Goal: Information Seeking & Learning: Learn about a topic

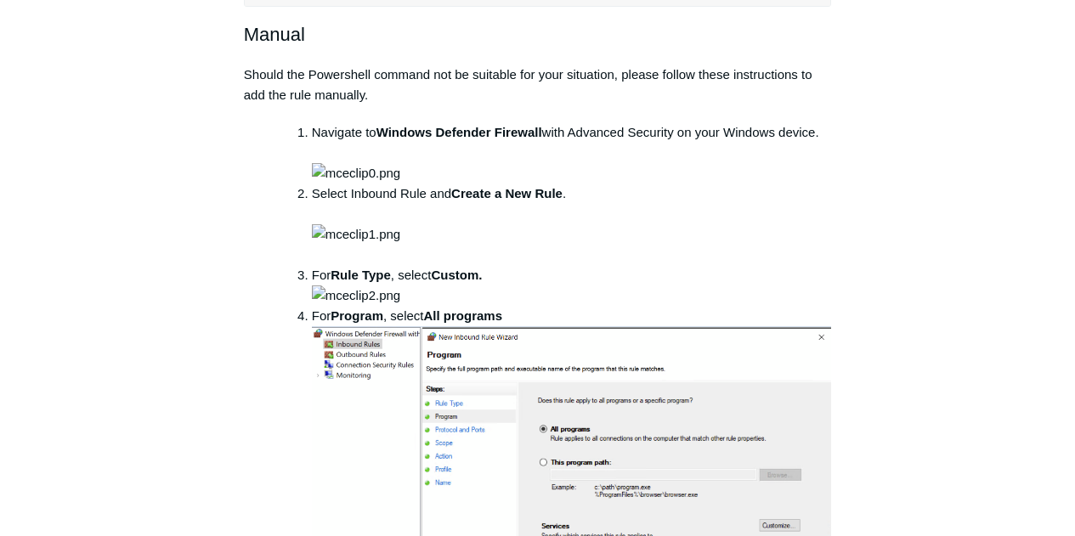
scroll to position [680, 0]
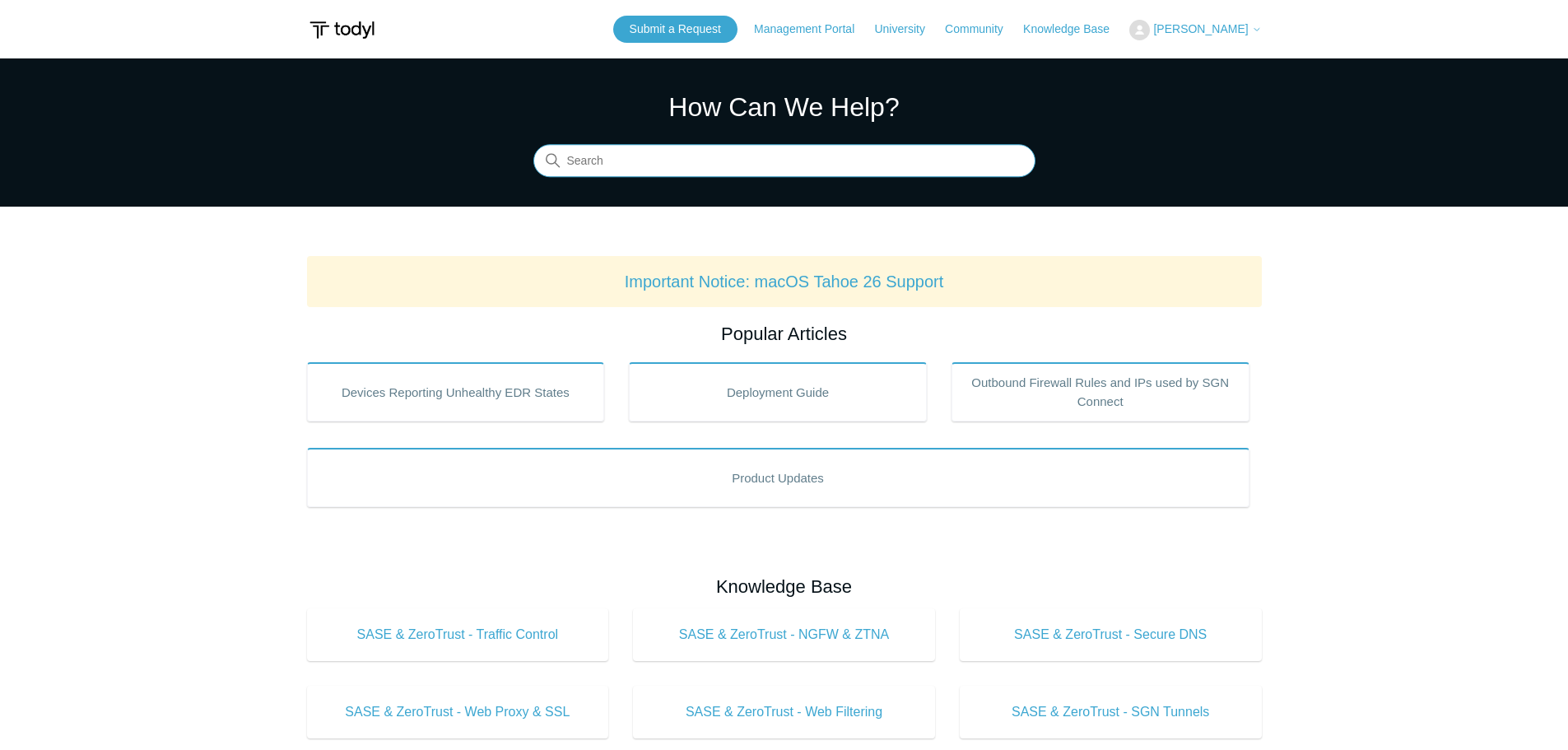
click at [771, 172] on input "Search" at bounding box center [784, 162] width 502 height 33
type input "i"
type input "internet"
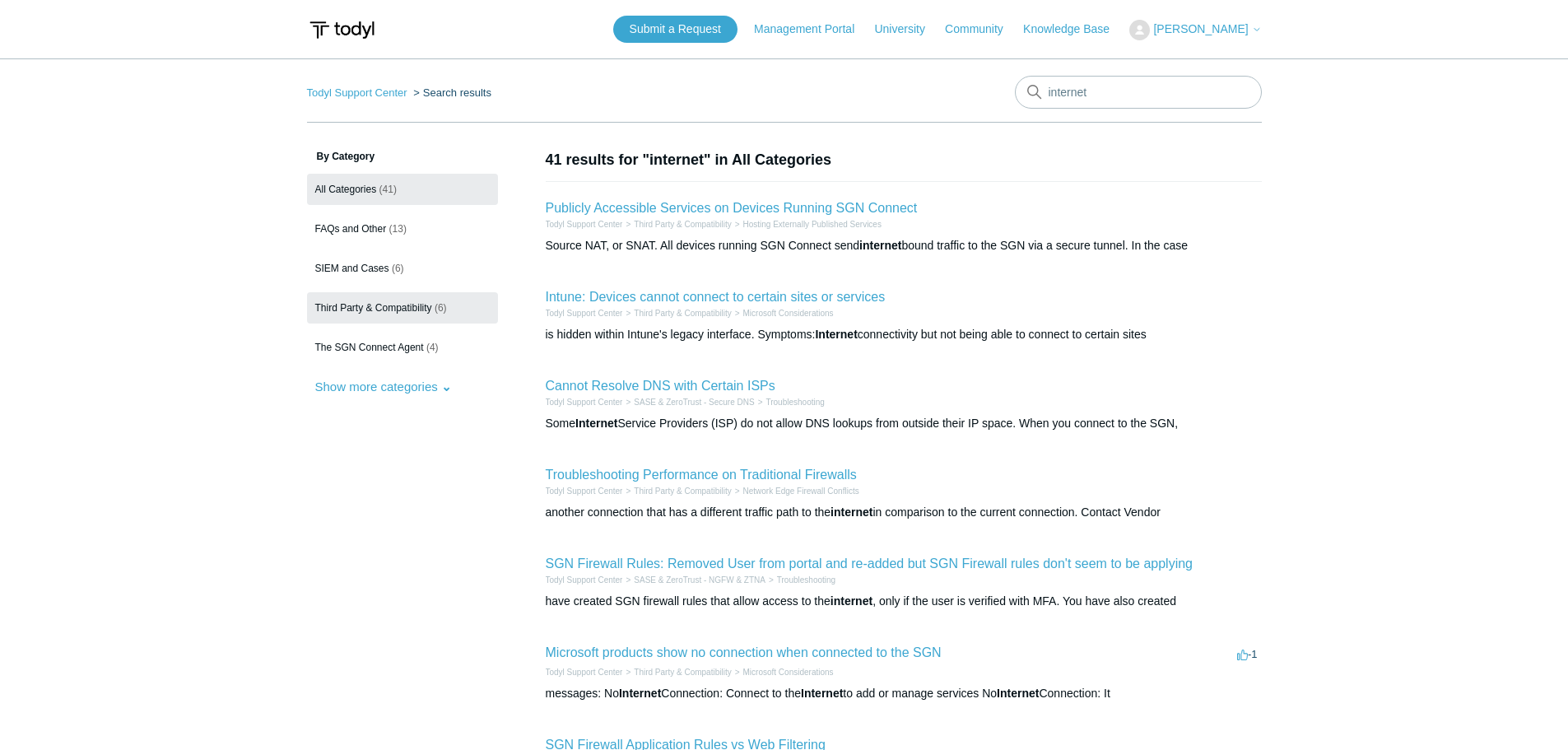
click at [410, 305] on span "Third Party & Compatibility" at bounding box center [373, 308] width 117 height 12
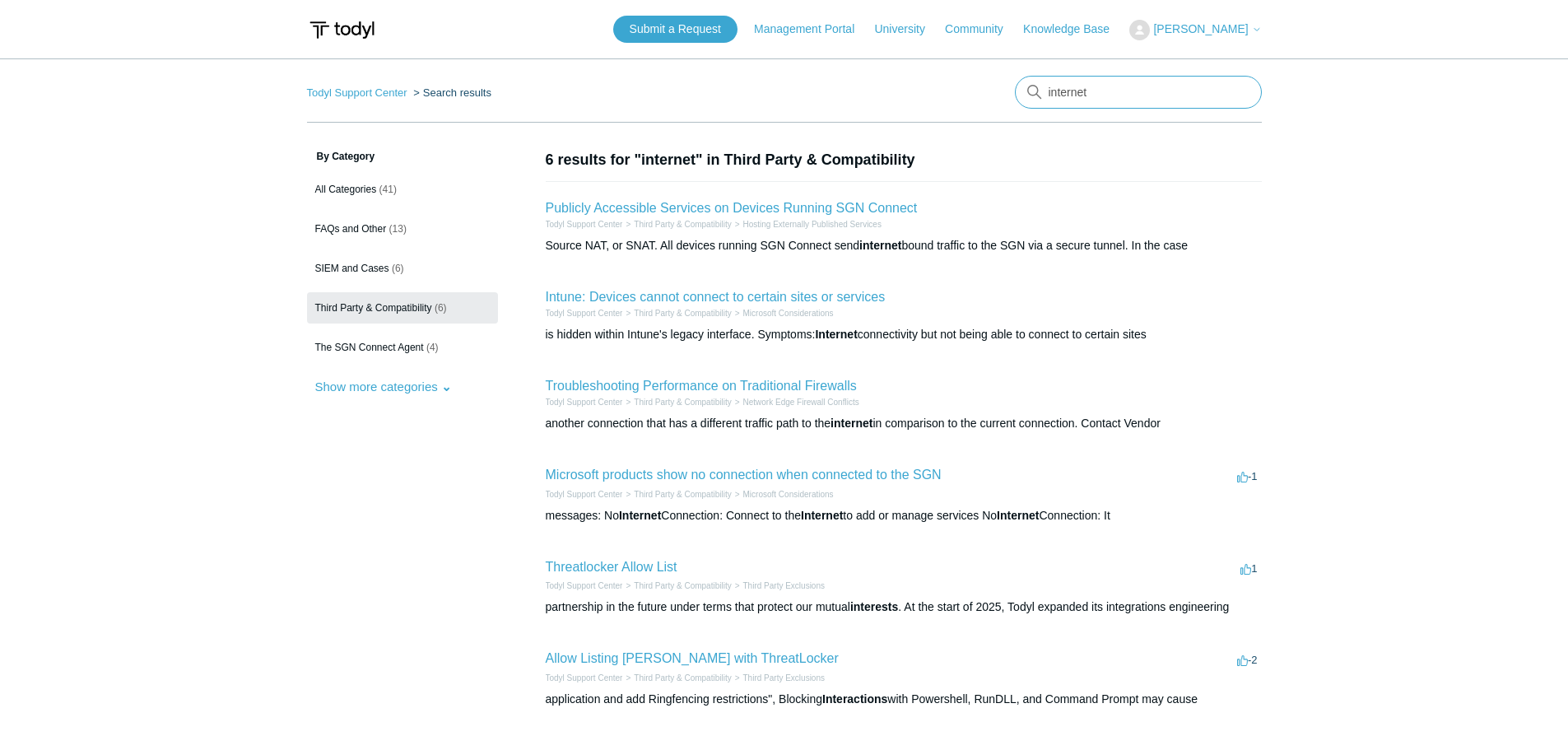
click at [1122, 93] on input "internet" at bounding box center [1138, 92] width 247 height 33
type input "i"
type input "before browsing"
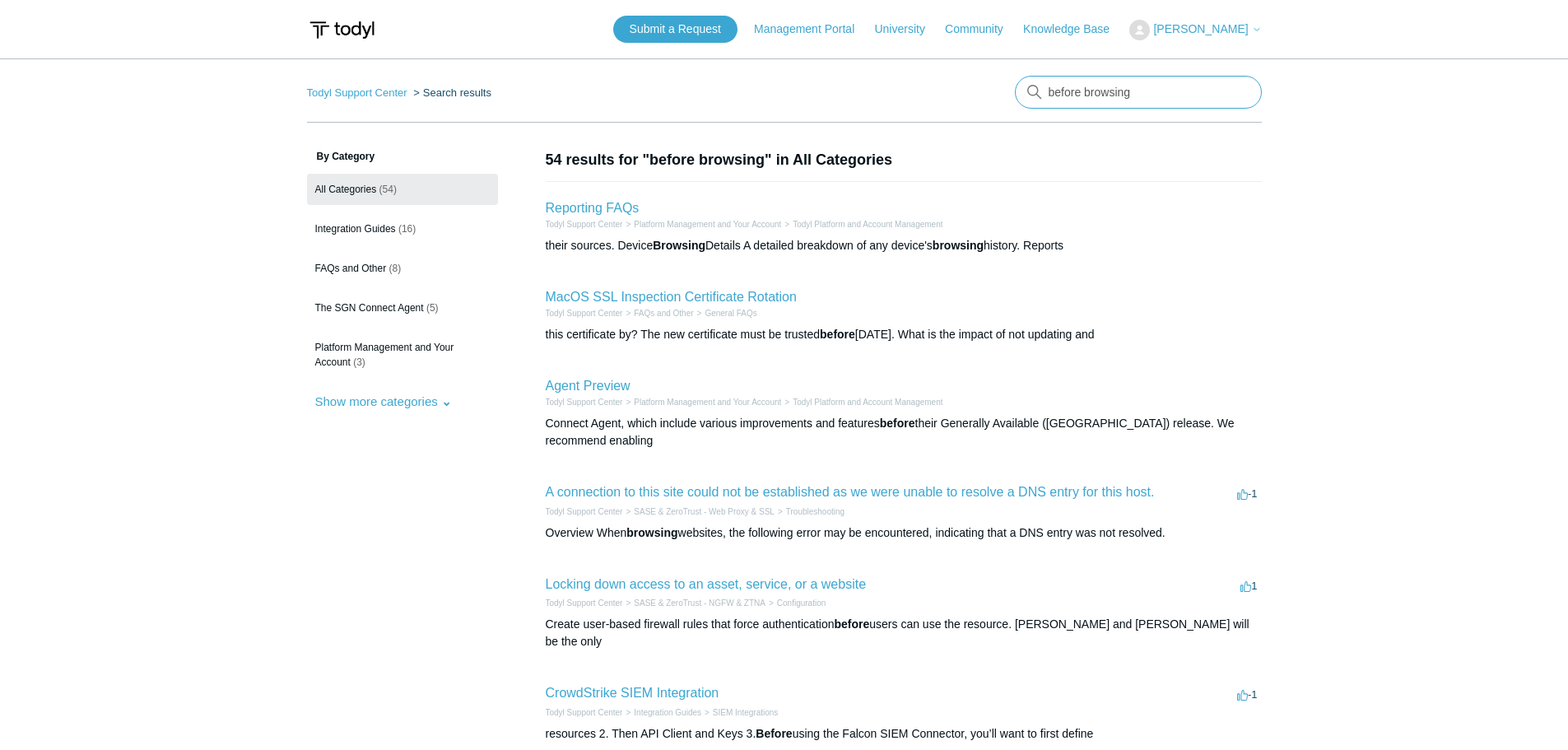
drag, startPoint x: 1144, startPoint y: 94, endPoint x: 988, endPoint y: 101, distance: 156.2
click at [989, 101] on nav "Todyl Support Center Search results There are no matching results in this help …" at bounding box center [784, 99] width 955 height 47
type input "l"
type input "force"
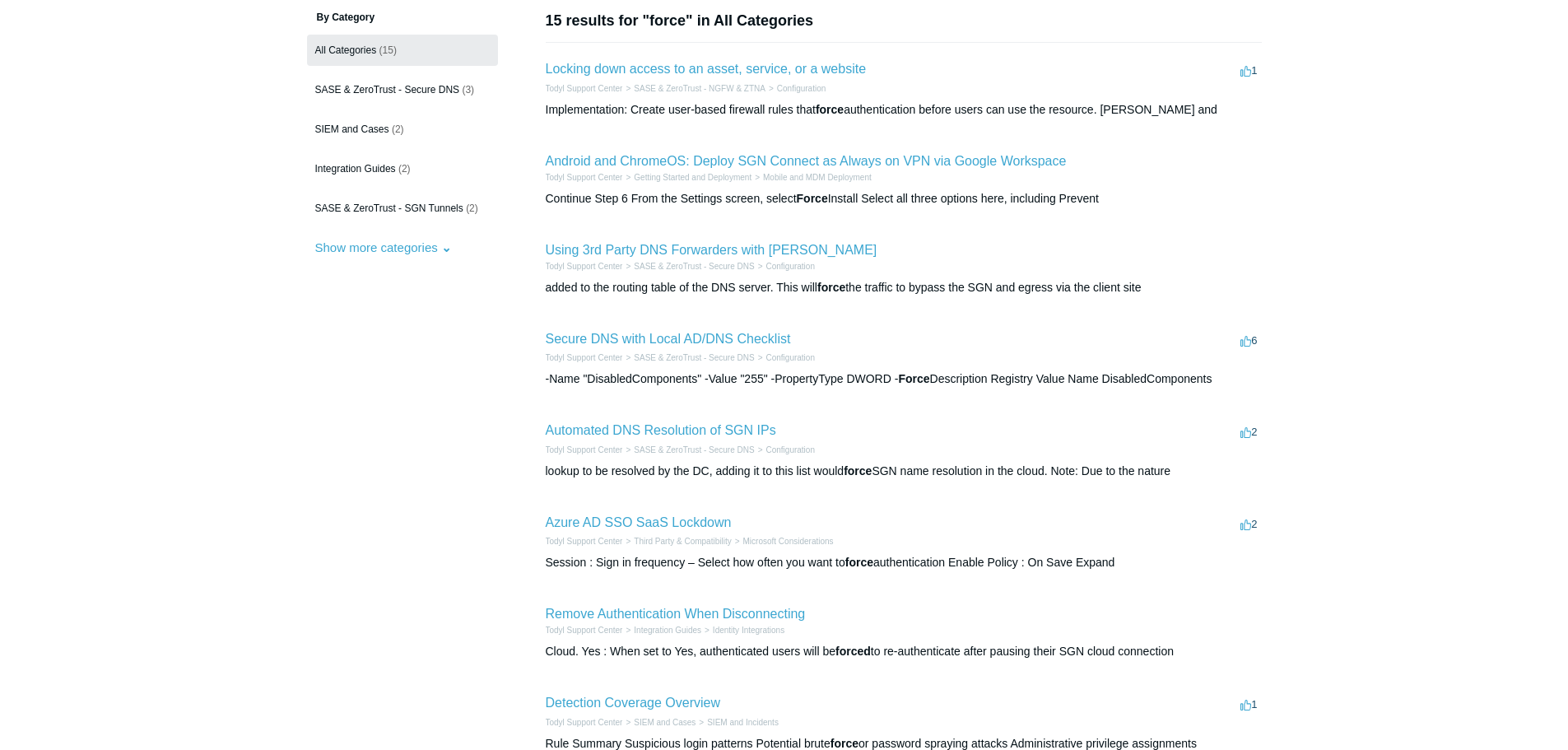
scroll to position [165, 0]
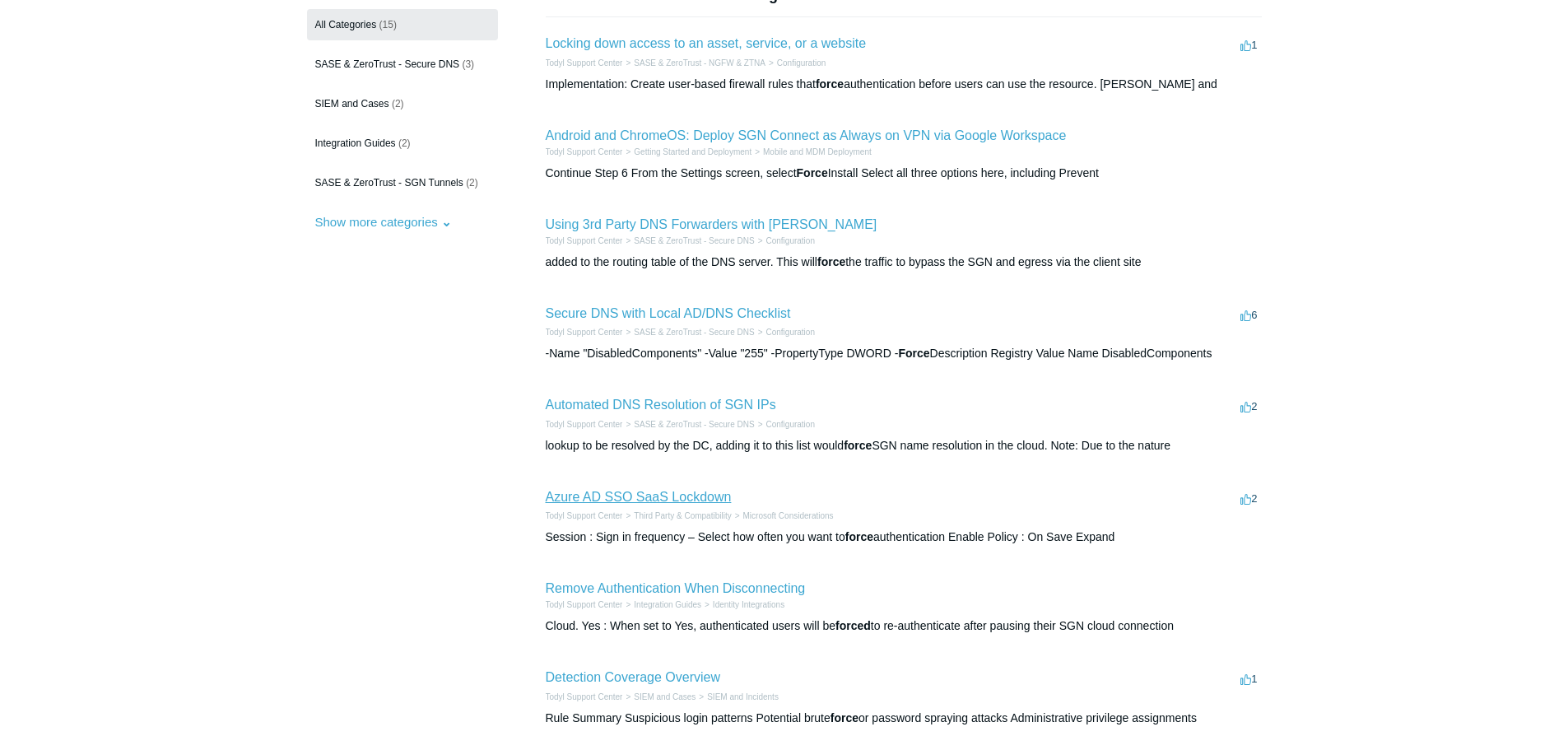
click at [610, 495] on link "Azure AD SSO SaaS Lockdown" at bounding box center [638, 497] width 186 height 14
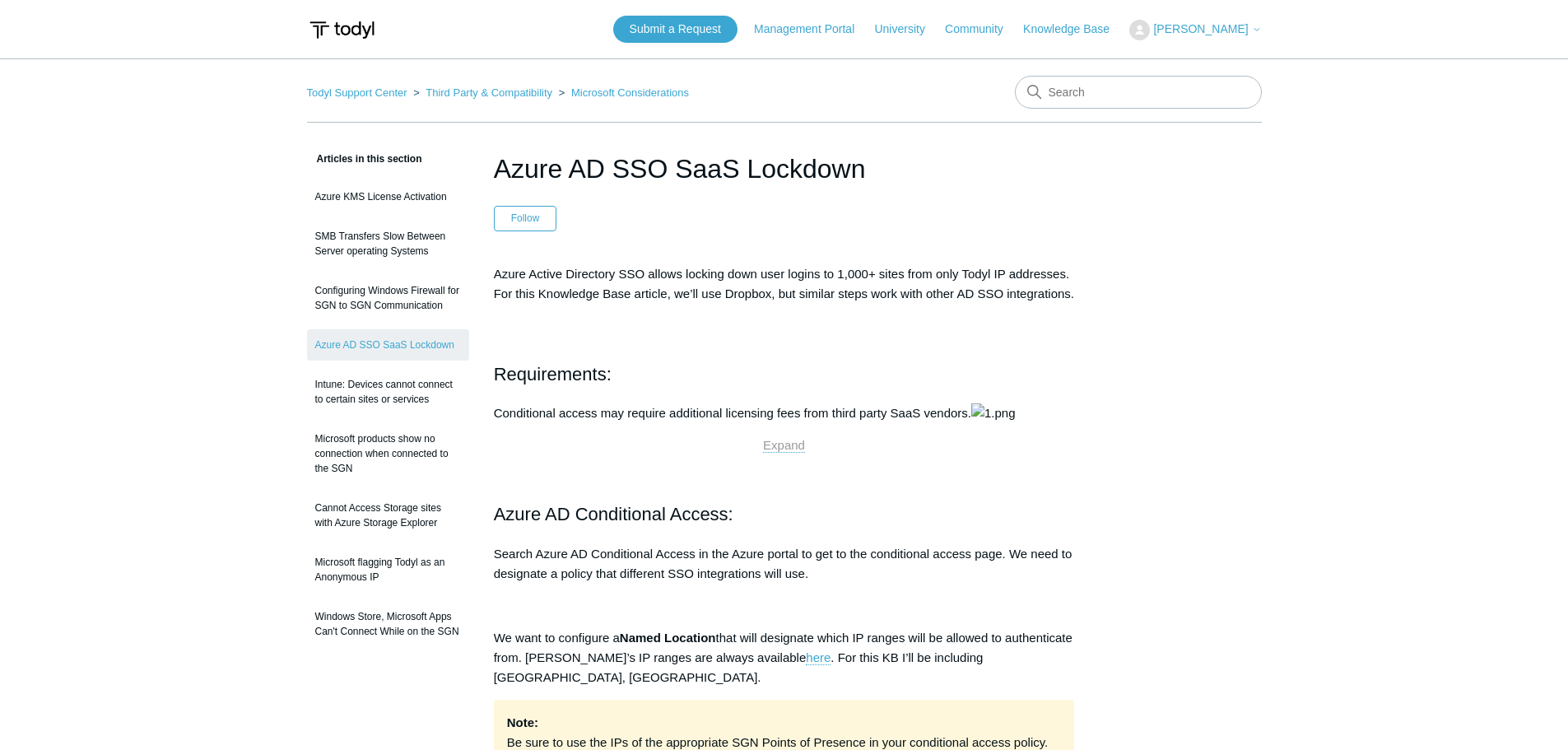
click at [335, 85] on ol "Todyl Support Center Third Party & Compatibility Microsoft Considerations" at bounding box center [498, 93] width 383 height 19
click at [346, 91] on link "Todyl Support Center" at bounding box center [357, 92] width 101 height 13
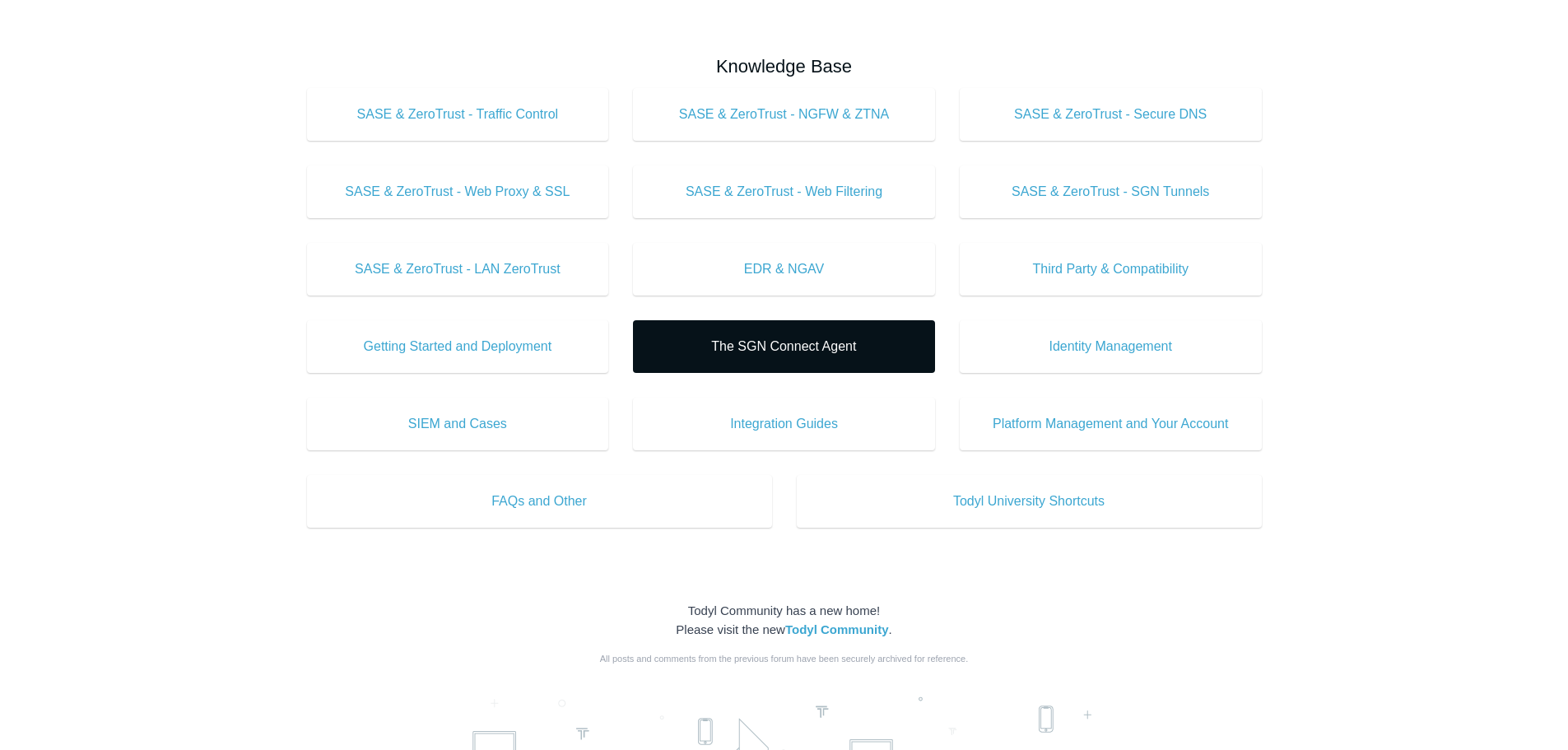
scroll to position [659, 0]
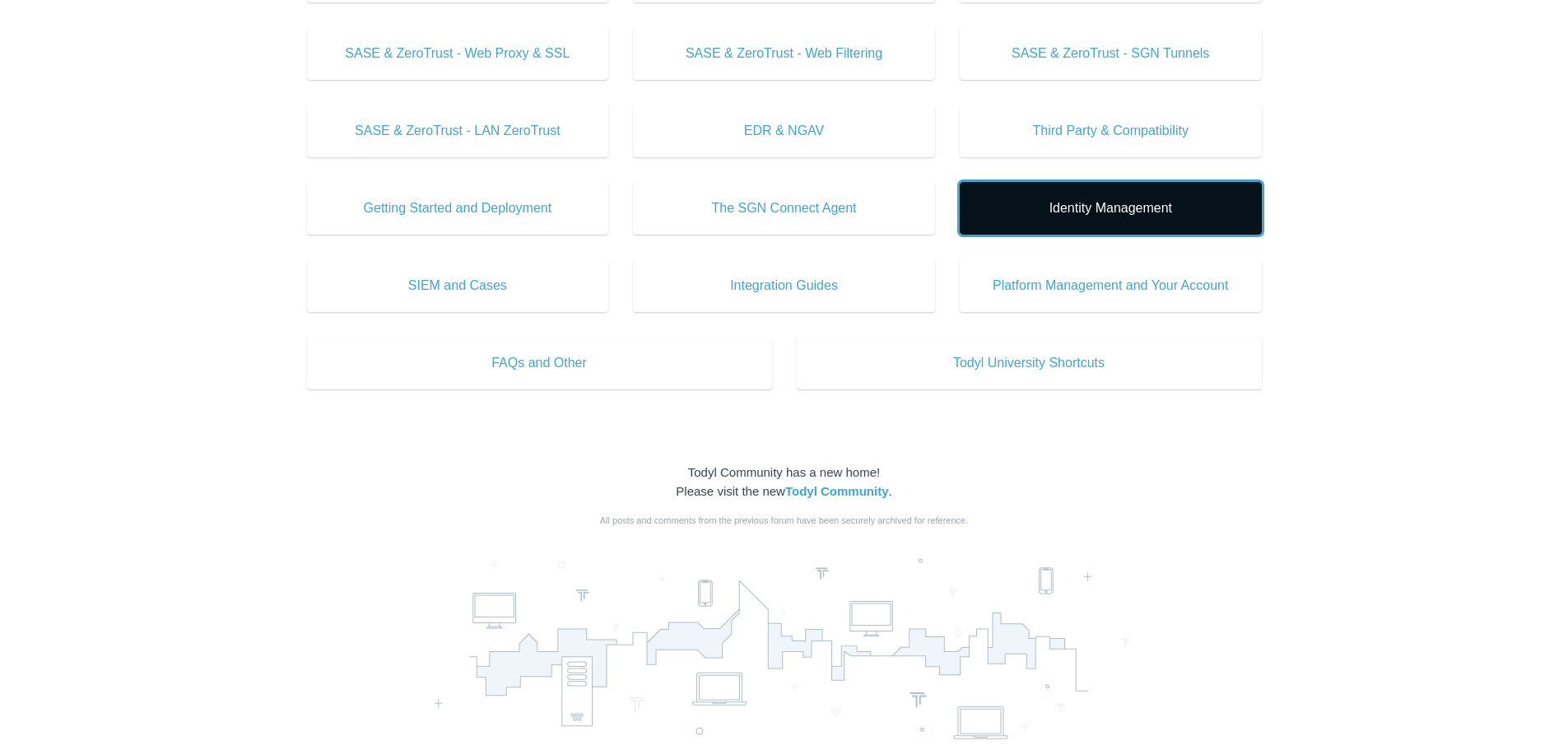
click at [1122, 221] on link "Identity Management" at bounding box center [1111, 208] width 302 height 52
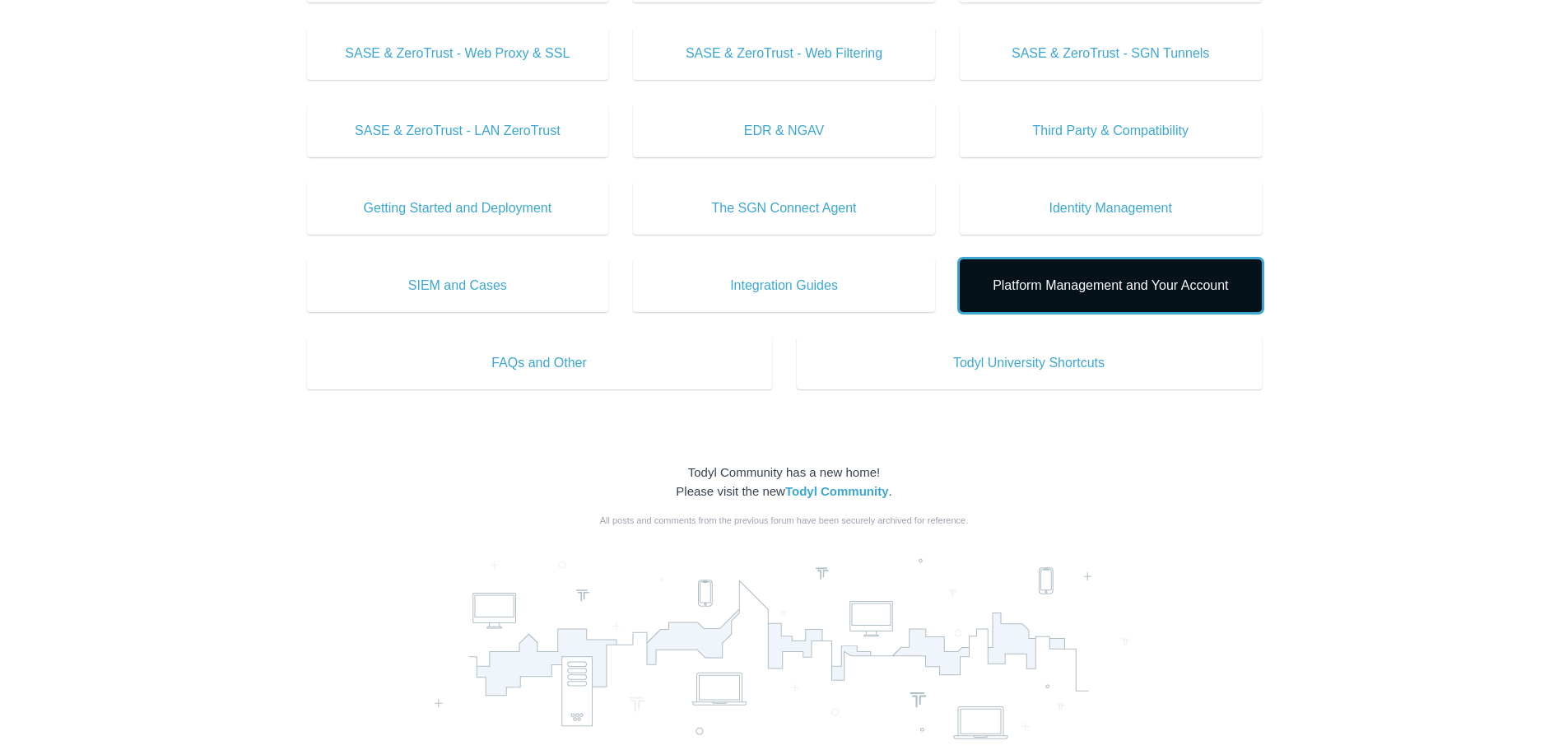
click at [1131, 295] on span "Platform Management and Your Account" at bounding box center [1110, 286] width 253 height 19
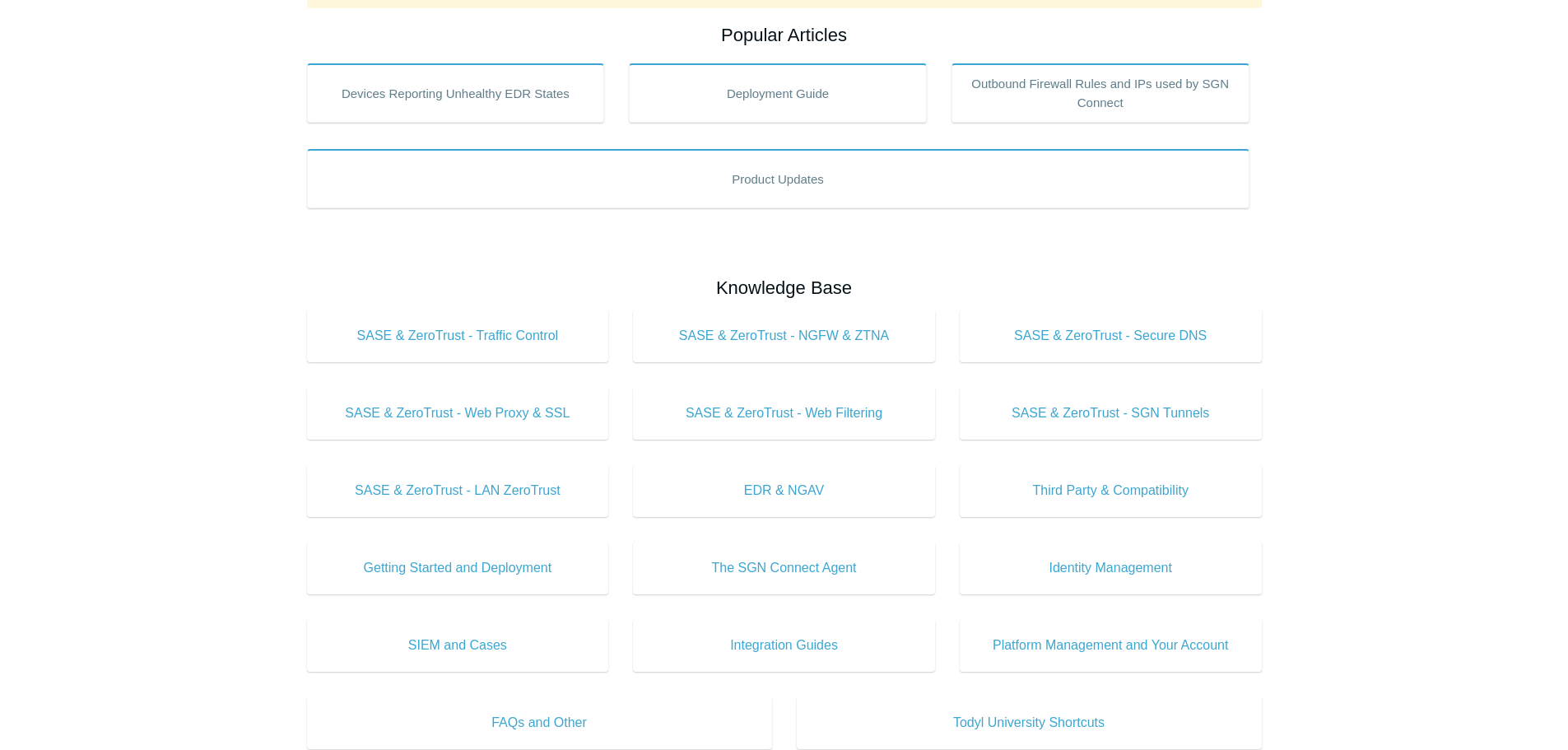
scroll to position [0, 0]
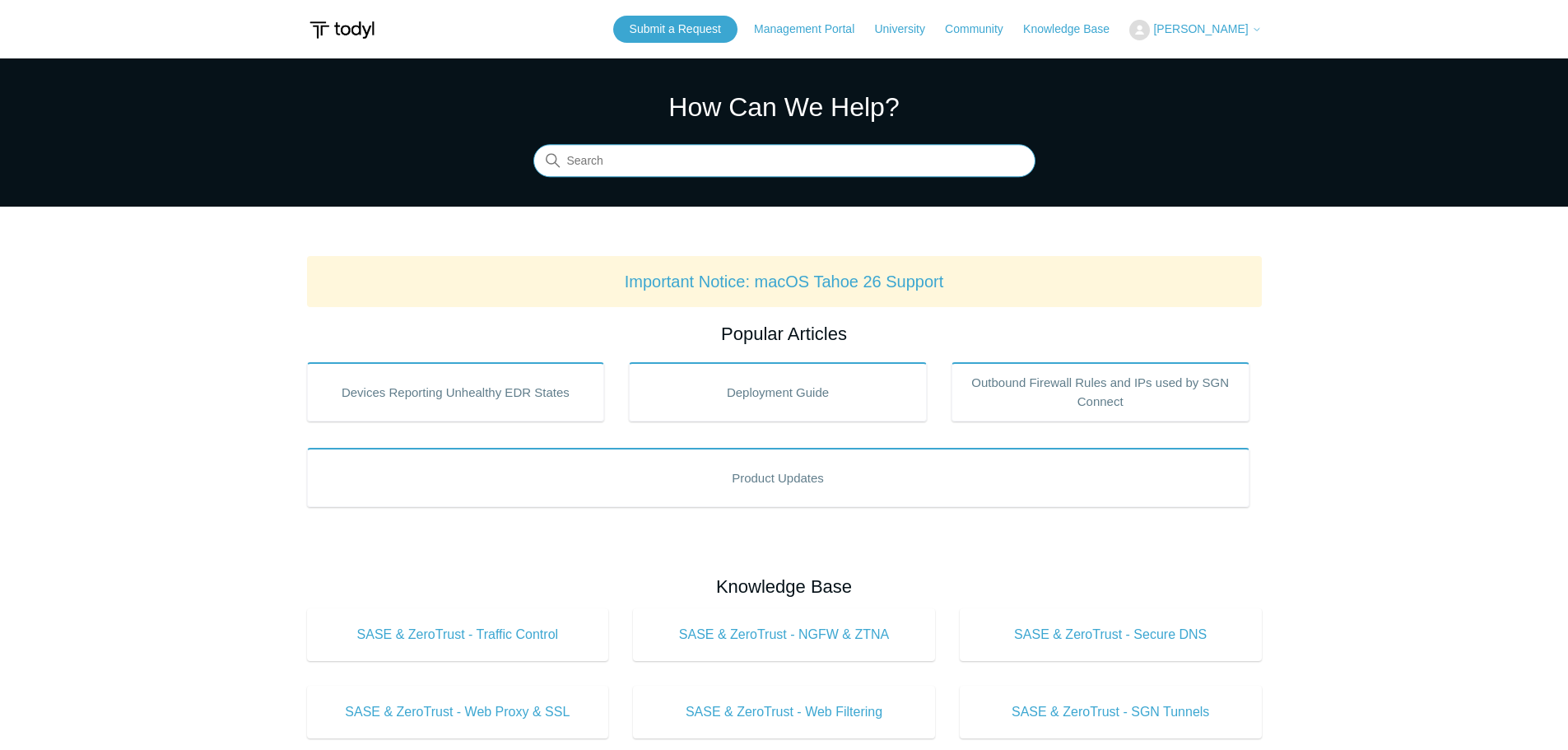
click at [793, 167] on input "Search" at bounding box center [784, 162] width 502 height 33
type input "internet"
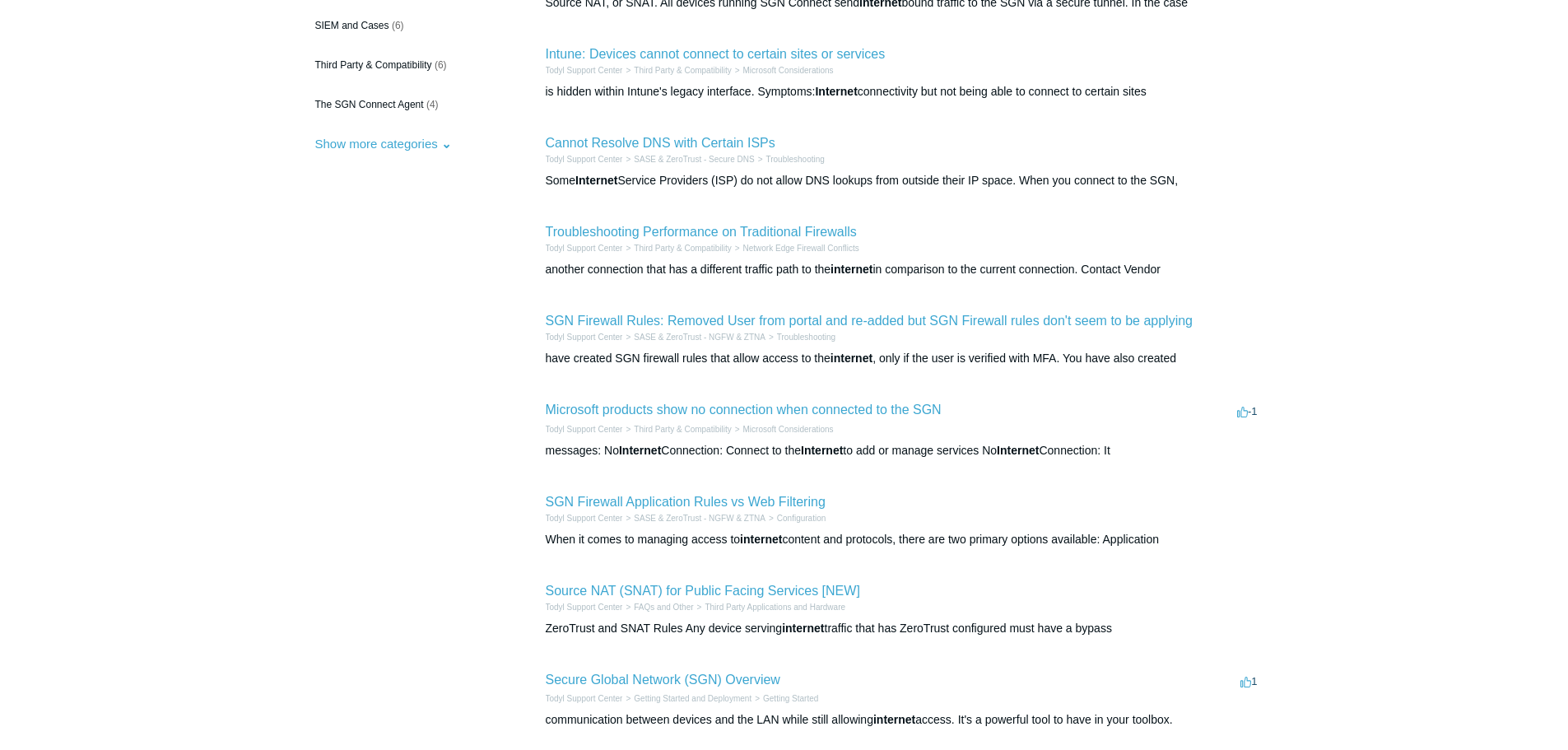
scroll to position [494, 0]
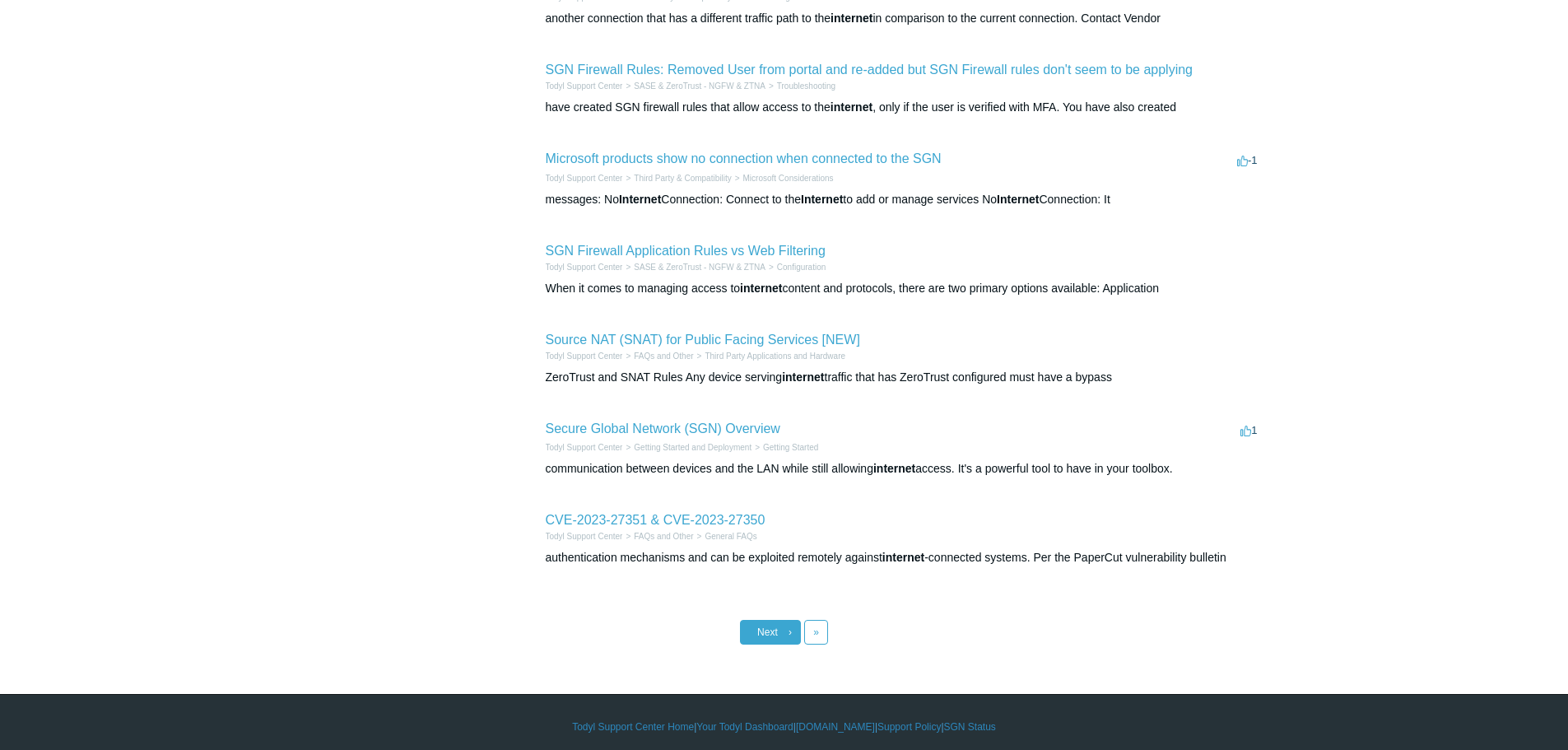
click at [777, 633] on span "Next" at bounding box center [767, 633] width 20 height 12
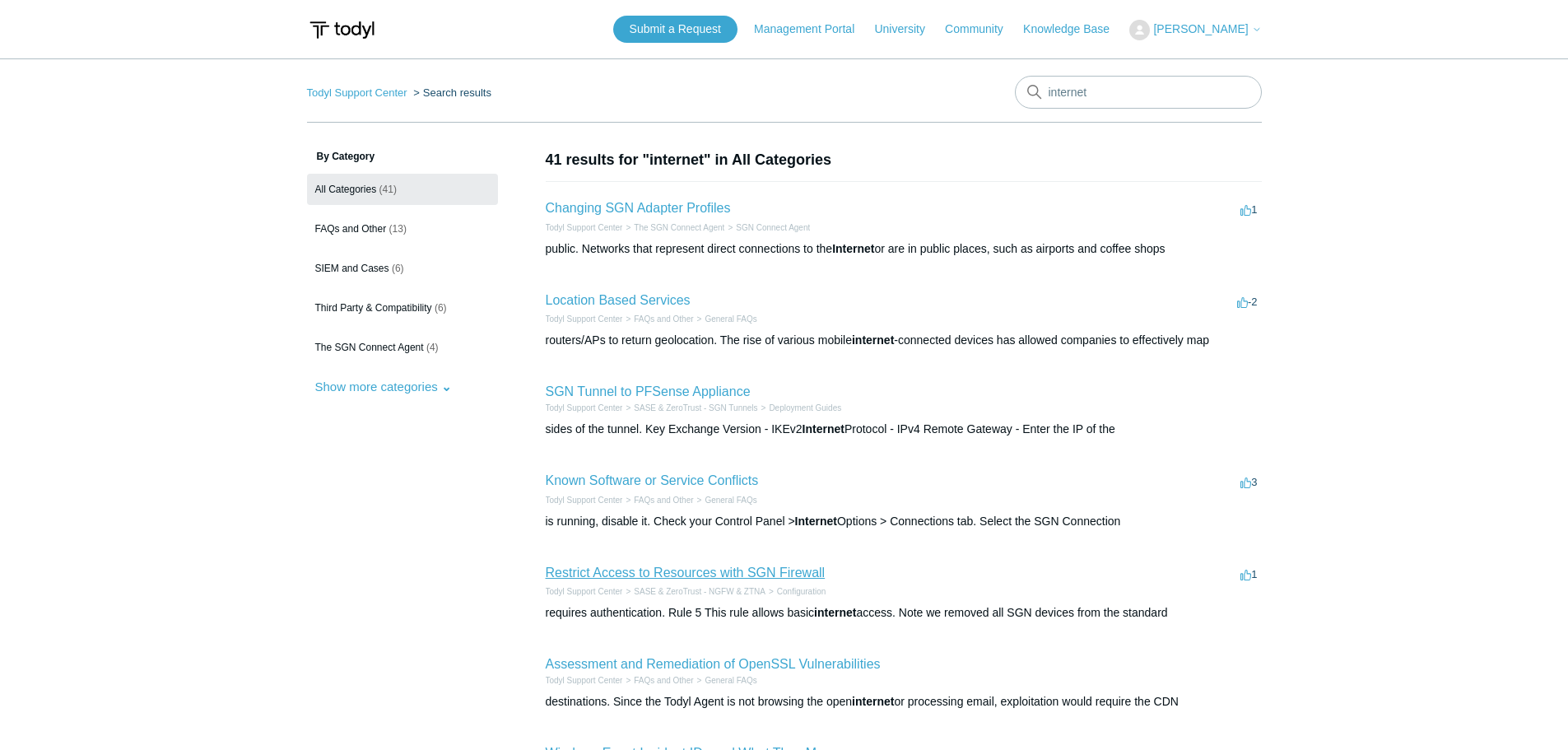
click at [655, 577] on link "Restrict Access to Resources with SGN Firewall" at bounding box center [685, 573] width 280 height 14
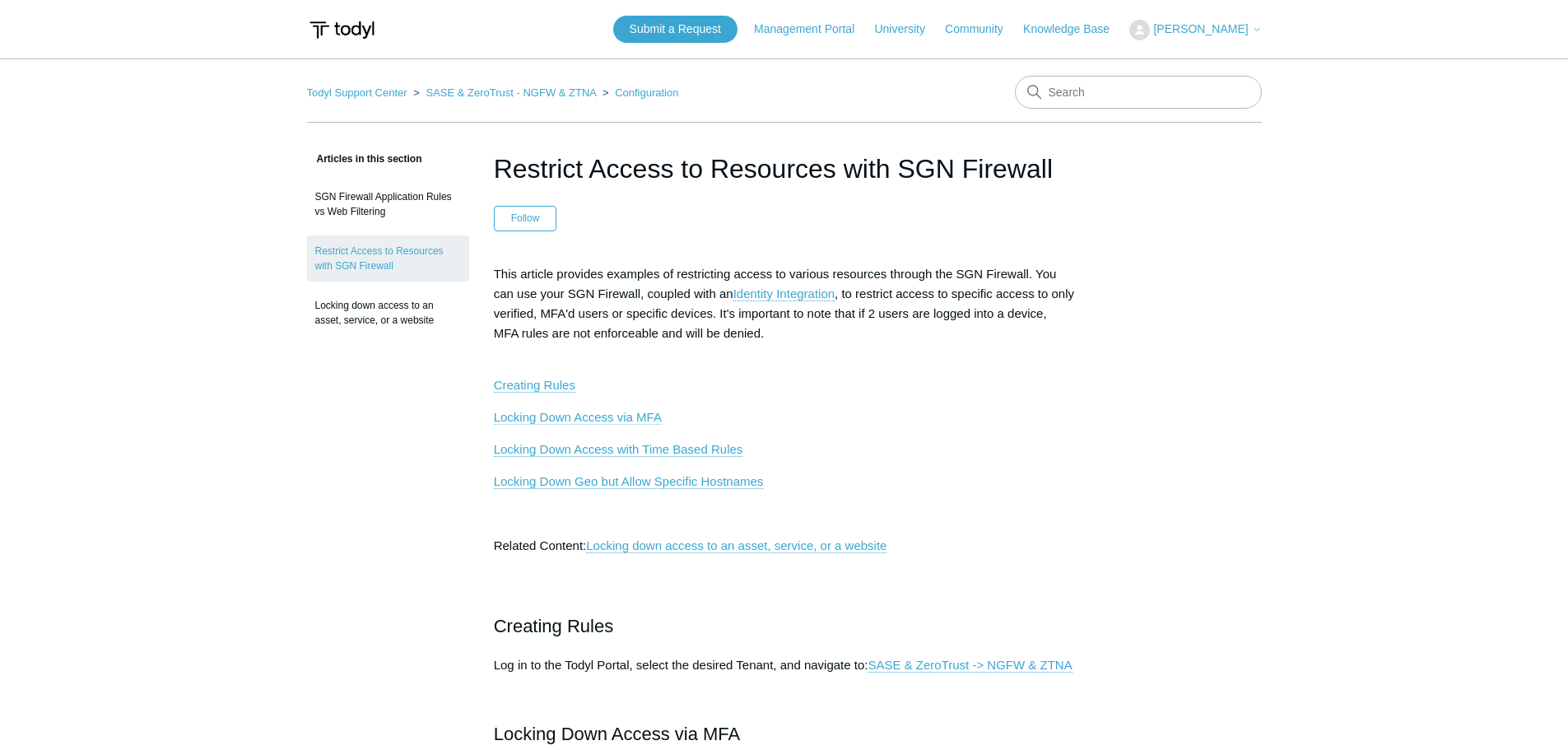
click at [615, 414] on link "Locking Down Access via MFA" at bounding box center [577, 417] width 168 height 15
click at [412, 313] on link "Locking down access to an asset, service, or a website" at bounding box center [387, 313] width 162 height 47
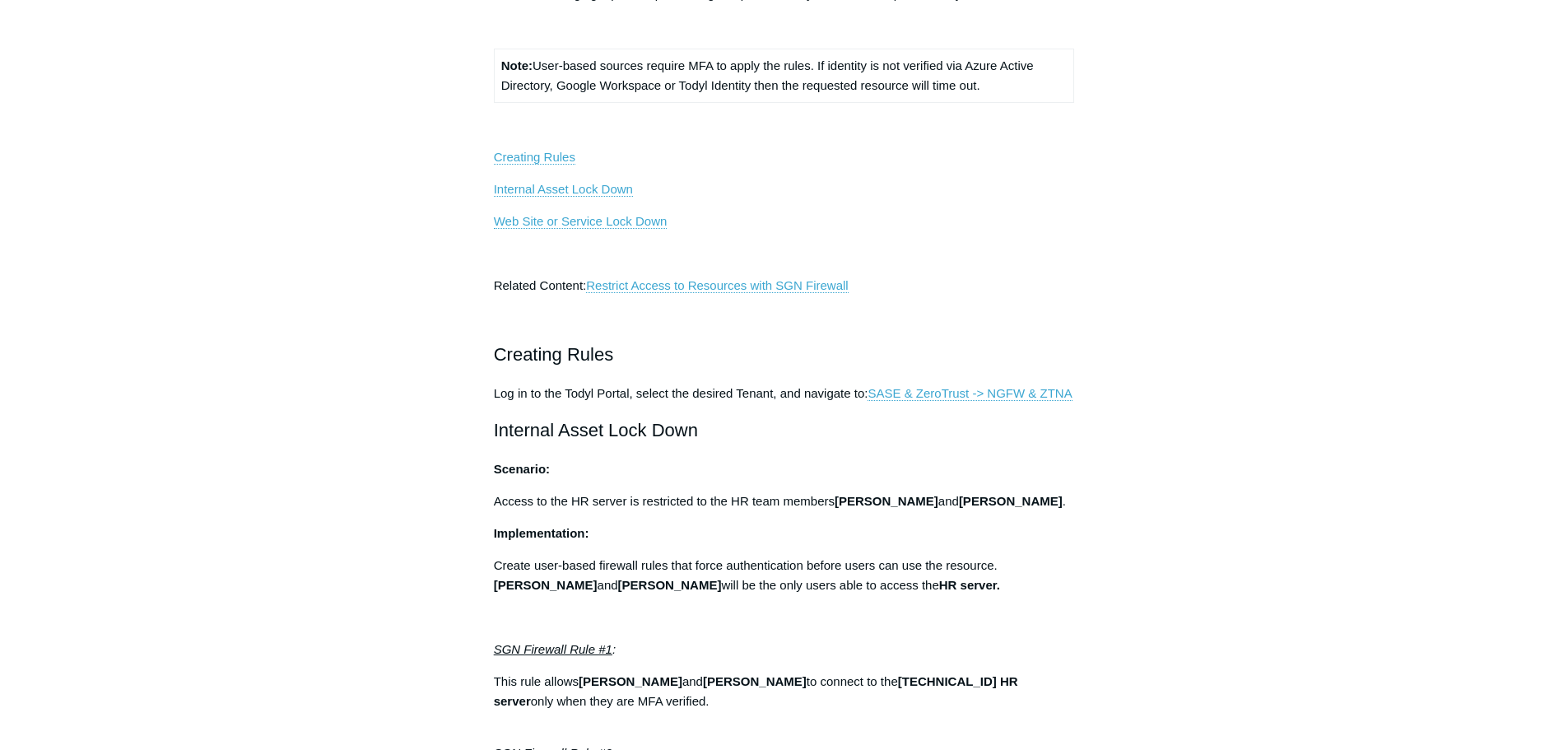
scroll to position [412, 0]
click at [588, 230] on p "Web Site or Service Lock Down" at bounding box center [784, 221] width 581 height 19
click at [589, 222] on link "Web Site or Service Lock Down" at bounding box center [580, 220] width 173 height 15
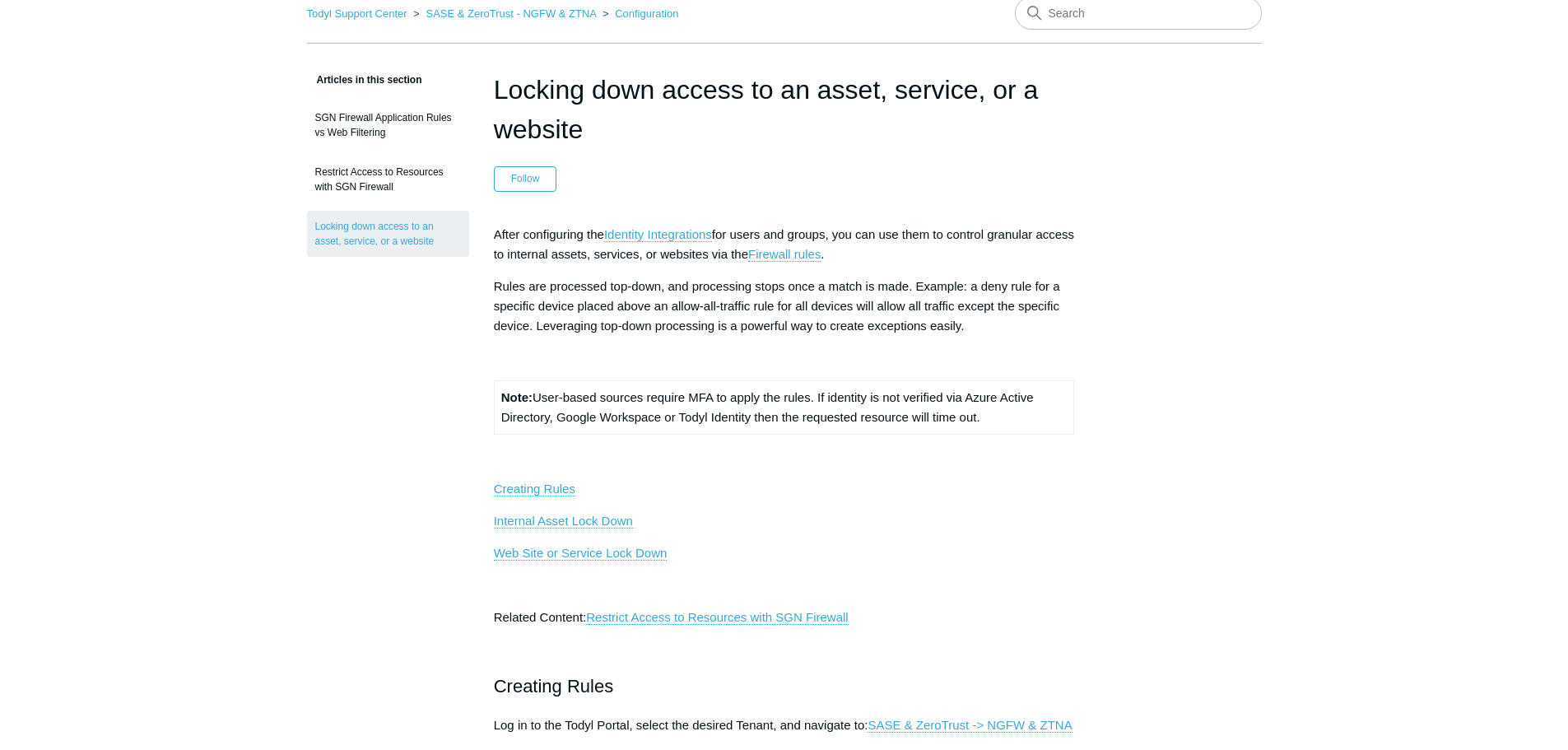
scroll to position [172, 0]
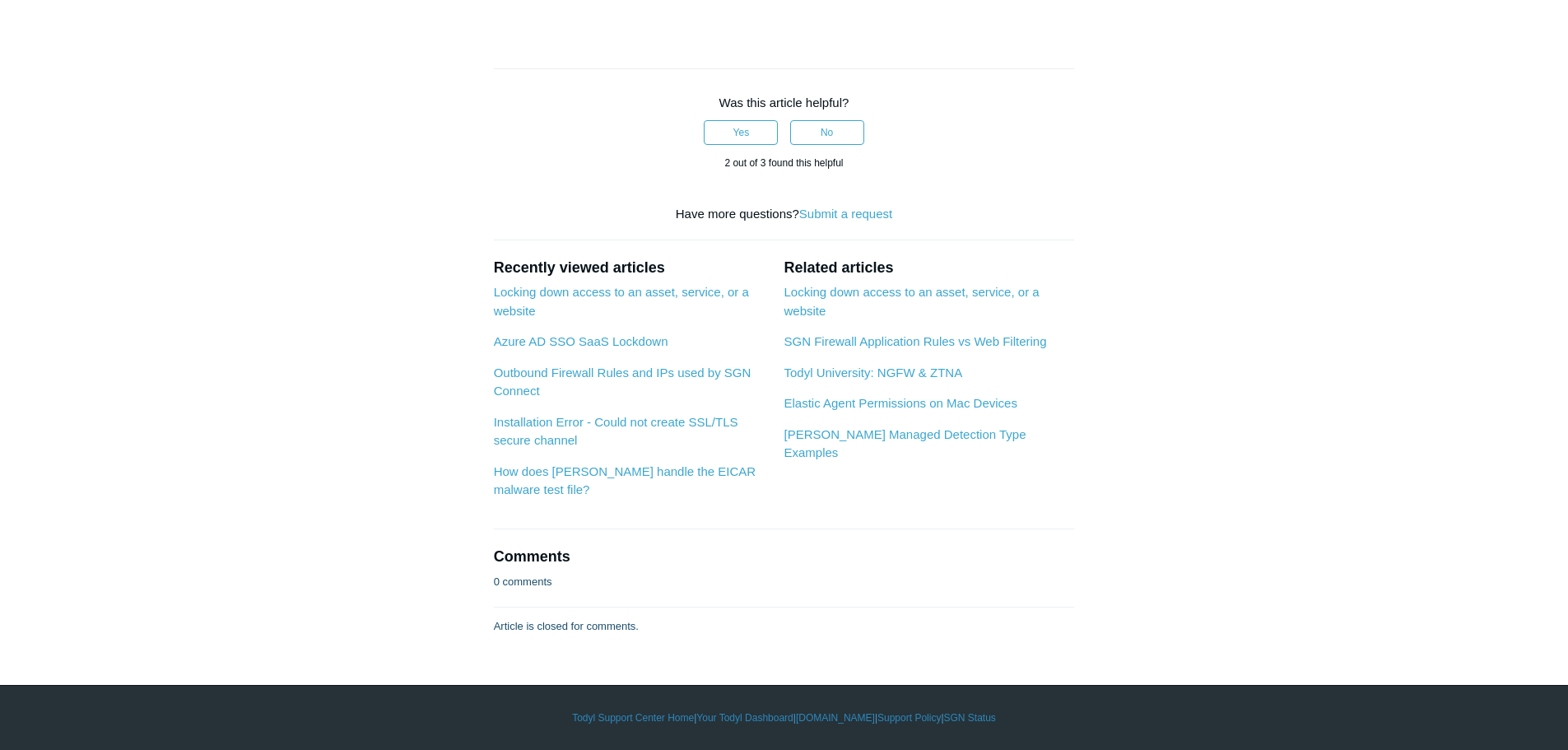
scroll to position [2717, 0]
